Goal: Task Accomplishment & Management: Complete application form

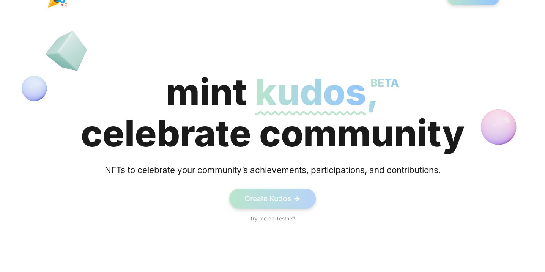
scroll to position [57, 0]
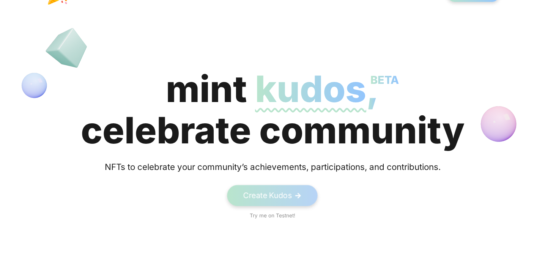
click at [291, 190] on link "Create Kudos ->" at bounding box center [272, 195] width 91 height 21
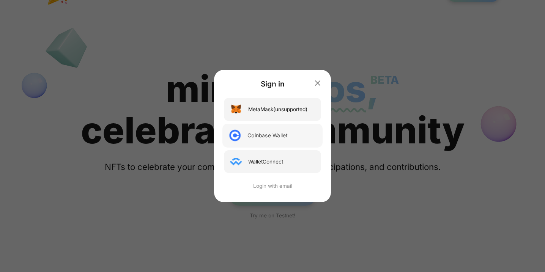
click at [293, 138] on div "Coinbase Wallet" at bounding box center [272, 136] width 100 height 24
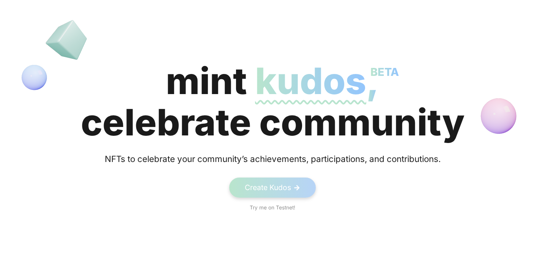
scroll to position [0, 0]
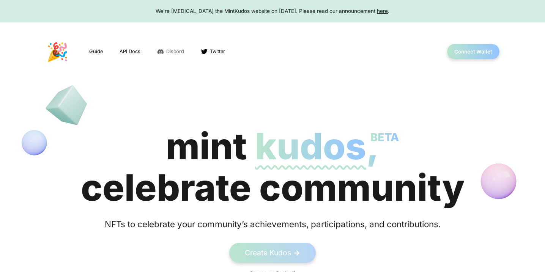
click at [170, 51] on span "Discord" at bounding box center [175, 51] width 18 height 7
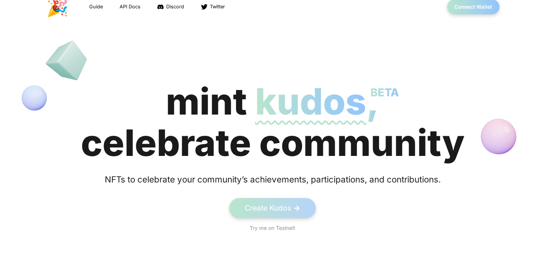
scroll to position [52, 0]
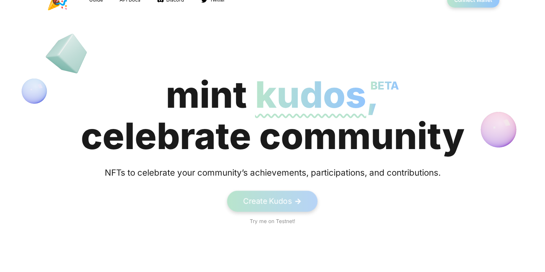
click at [287, 202] on link "Create Kudos ->" at bounding box center [272, 201] width 91 height 21
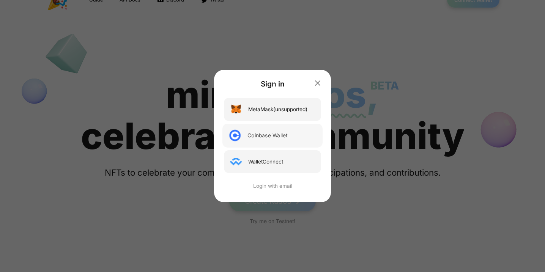
click at [262, 137] on div "Coinbase Wallet" at bounding box center [267, 136] width 40 height 8
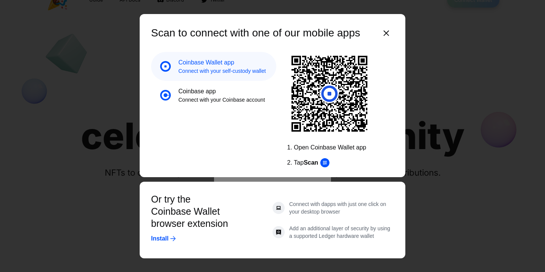
click at [211, 95] on h3 "Coinbase app" at bounding box center [221, 91] width 87 height 9
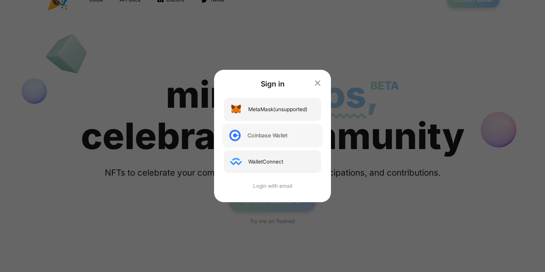
click at [264, 133] on div "Coinbase Wallet" at bounding box center [267, 136] width 40 height 8
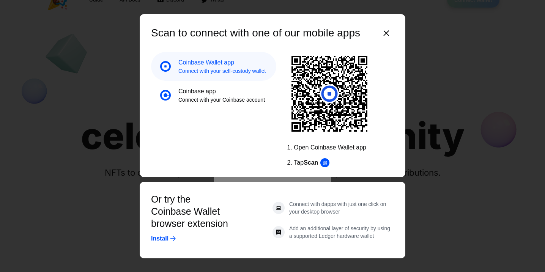
click at [223, 93] on h3 "Coinbase app" at bounding box center [221, 91] width 87 height 9
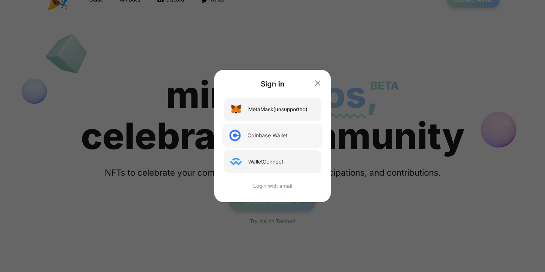
click at [293, 135] on div "Coinbase Wallet" at bounding box center [272, 136] width 100 height 24
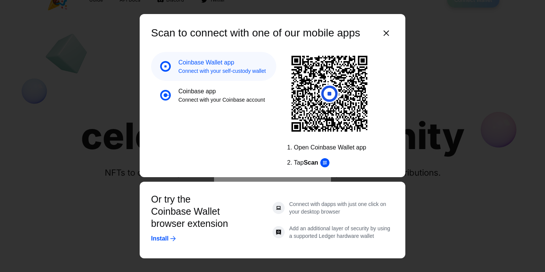
click at [388, 32] on icon "button" at bounding box center [386, 32] width 15 height 15
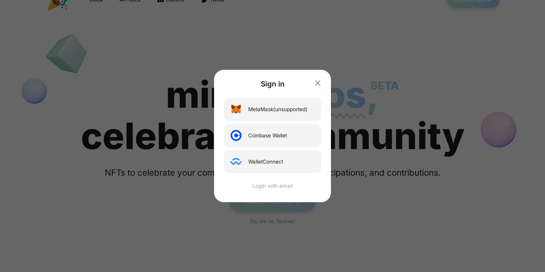
click at [275, 184] on div "Login with email" at bounding box center [272, 186] width 100 height 8
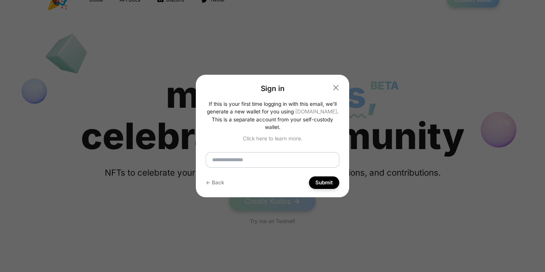
click at [270, 152] on input "email" at bounding box center [273, 160] width 134 height 16
click at [298, 156] on input "**********" at bounding box center [273, 160] width 134 height 16
type input "**********"
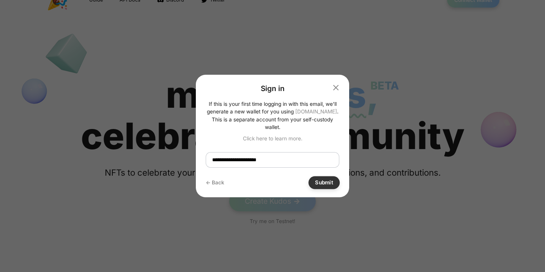
click at [322, 178] on button "Submit" at bounding box center [323, 182] width 31 height 13
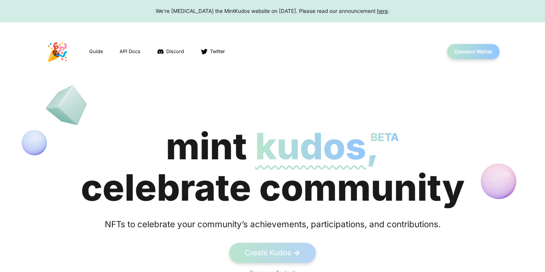
scroll to position [49, 0]
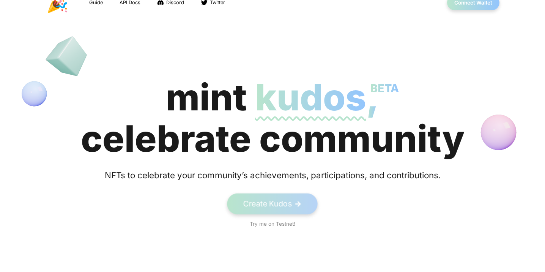
click at [285, 205] on link "Create Kudos ->" at bounding box center [272, 203] width 91 height 21
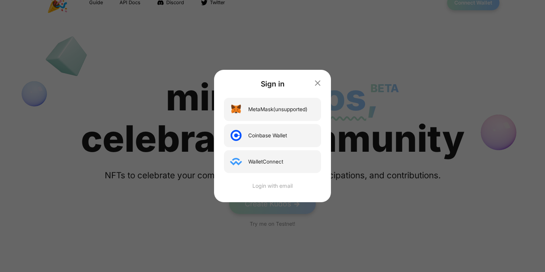
click at [279, 189] on div "Login with email" at bounding box center [272, 186] width 100 height 8
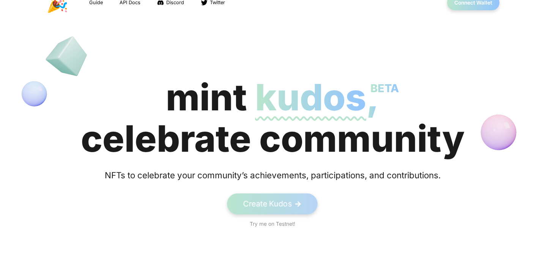
click at [287, 206] on link "Create Kudos ->" at bounding box center [272, 203] width 91 height 21
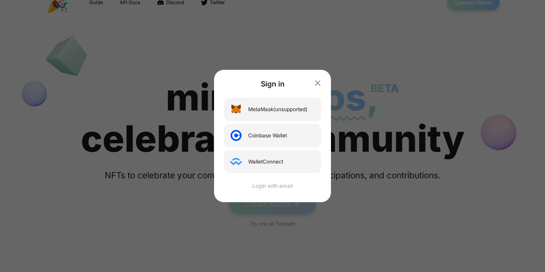
click at [274, 185] on div "Login with email" at bounding box center [272, 186] width 100 height 8
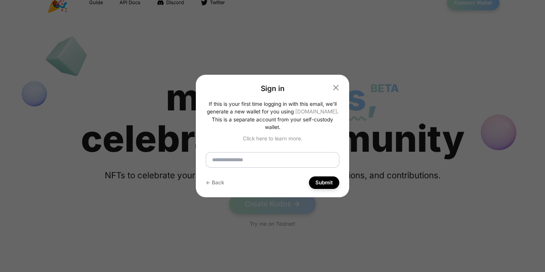
click at [272, 162] on input "email" at bounding box center [273, 160] width 134 height 16
type input "**********"
click at [326, 178] on button "Submit" at bounding box center [323, 182] width 31 height 13
click at [335, 90] on icon "button" at bounding box center [335, 87] width 5 height 5
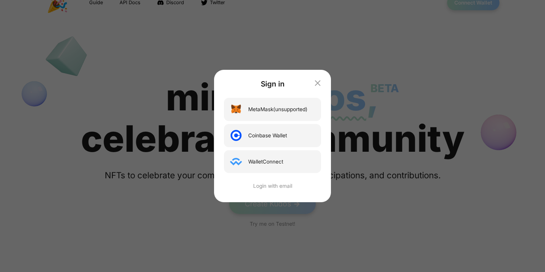
click at [321, 80] on icon "button" at bounding box center [317, 82] width 9 height 9
